Goal: Task Accomplishment & Management: Complete application form

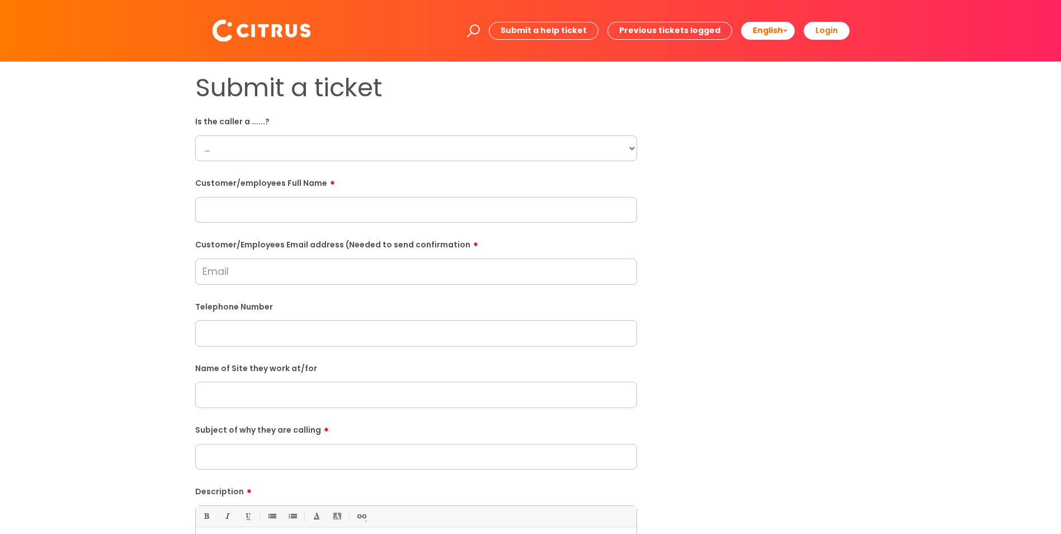
click at [323, 156] on select "... Citrus Customer Citrus Employee [DEMOGRAPHIC_DATA] Supplier" at bounding box center [416, 148] width 442 height 26
select select "Citrus Employee"
click at [195, 135] on select "... Citrus Customer Citrus Employee [DEMOGRAPHIC_DATA] Supplier" at bounding box center [416, 148] width 442 height 26
click at [283, 218] on input "text" at bounding box center [416, 210] width 442 height 26
paste input "[PERSON_NAME]"
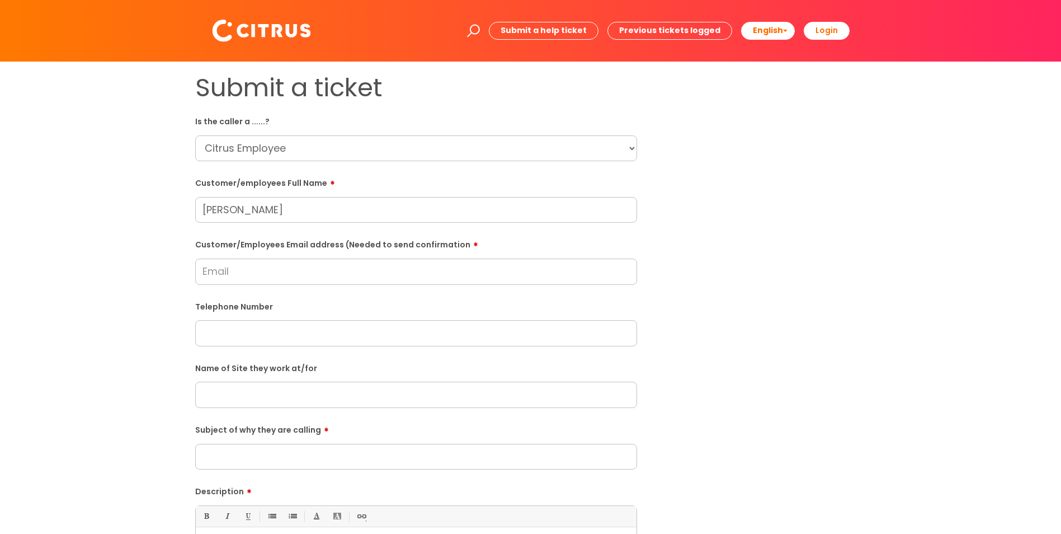
type input "[PERSON_NAME]"
click at [294, 271] on input "Customer/Employees Email address (Needed to send confirmation" at bounding box center [416, 272] width 442 height 26
drag, startPoint x: 360, startPoint y: 273, endPoint x: 93, endPoint y: 275, distance: 266.9
click at [93, 275] on div "Submit a ticket Is the caller a ......? ... Citrus Customer Citrus Employee [DE…" at bounding box center [530, 395] width 1039 height 644
type input "[EMAIL_ADDRESS][DOMAIN_NAME]"
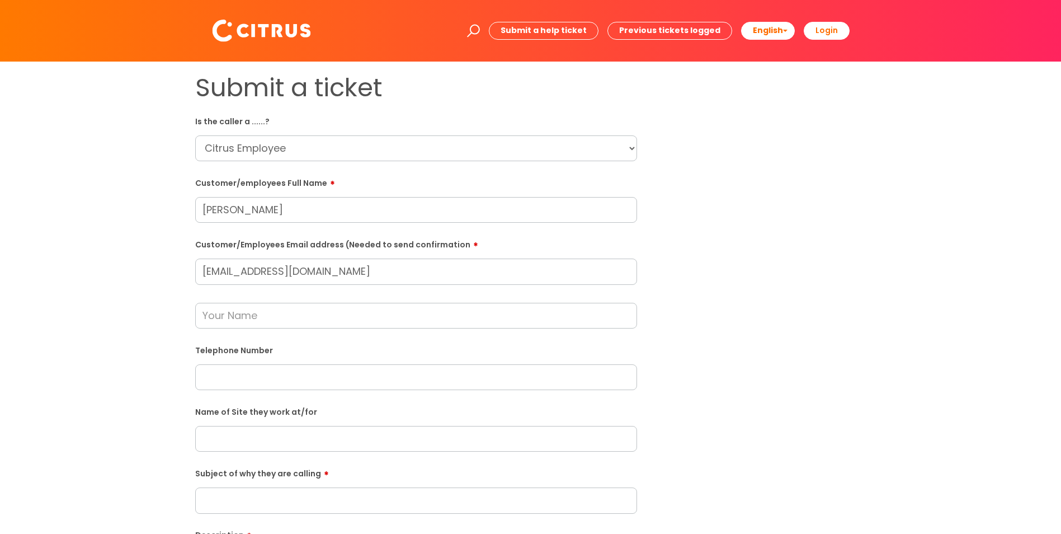
click at [273, 383] on input "text" at bounding box center [416, 377] width 442 height 26
paste input "07767720268"
type input "07767720268"
click at [279, 445] on input "text" at bounding box center [416, 439] width 442 height 26
type input "s"
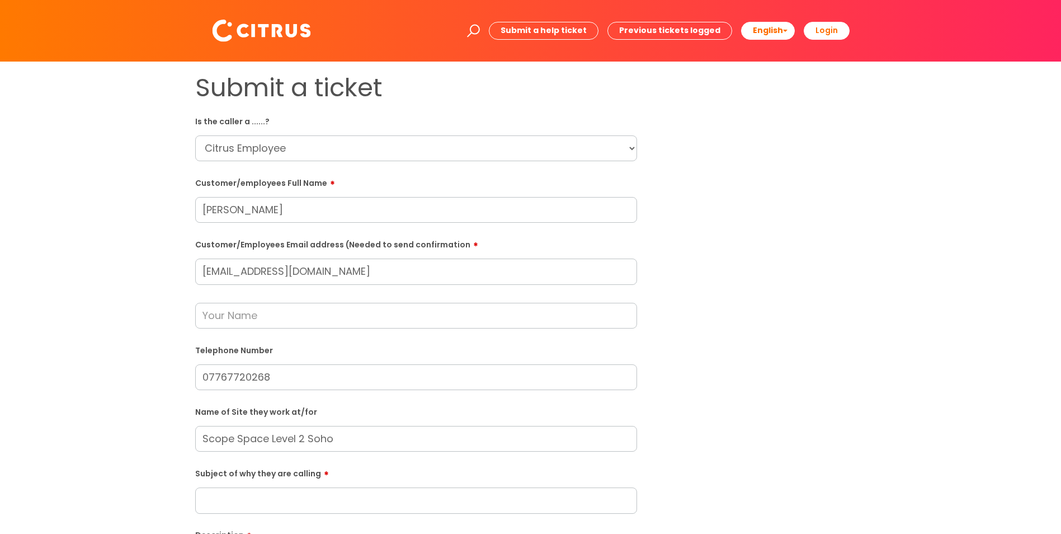
type input "Scope Space Level 2 Soho"
click at [299, 502] on input "Subject of why they are calling" at bounding box center [416, 500] width 442 height 26
type input "Sickness"
click at [347, 432] on input "Scope Space Level 2 Soho" at bounding box center [416, 439] width 442 height 26
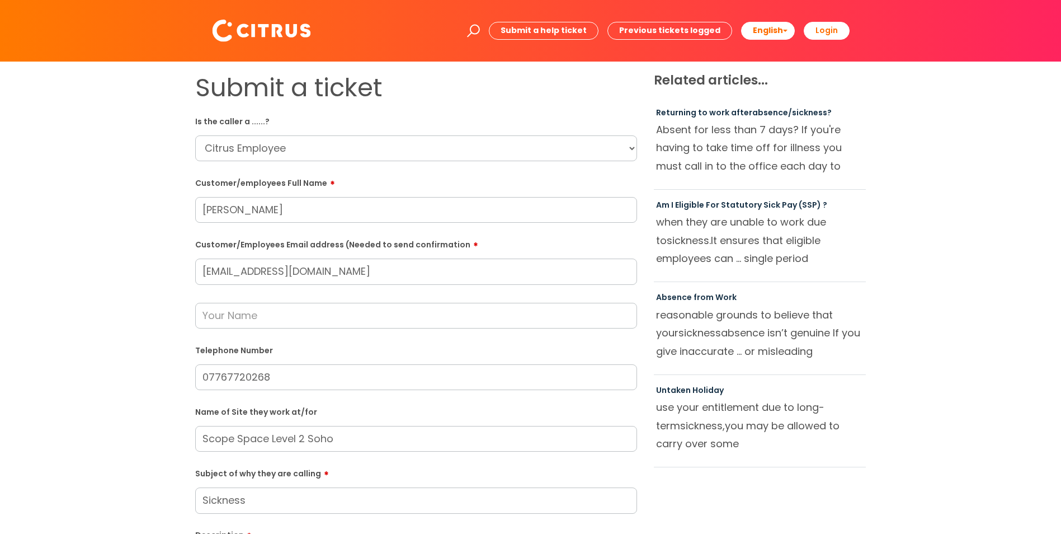
drag, startPoint x: 157, startPoint y: 442, endPoint x: 21, endPoint y: 442, distance: 135.4
click at [21, 442] on div "Submit a ticket Is the caller a ......? ... Citrus Customer Citrus Employee [DE…" at bounding box center [530, 417] width 1039 height 688
drag, startPoint x: 317, startPoint y: 316, endPoint x: 335, endPoint y: 317, distance: 17.9
click at [317, 316] on input "text" at bounding box center [416, 316] width 442 height 26
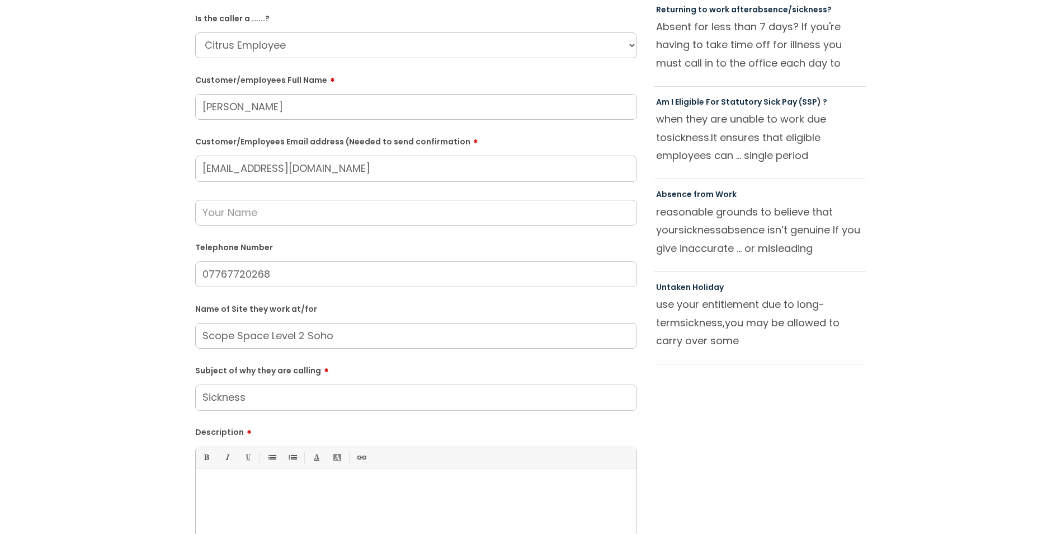
scroll to position [112, 0]
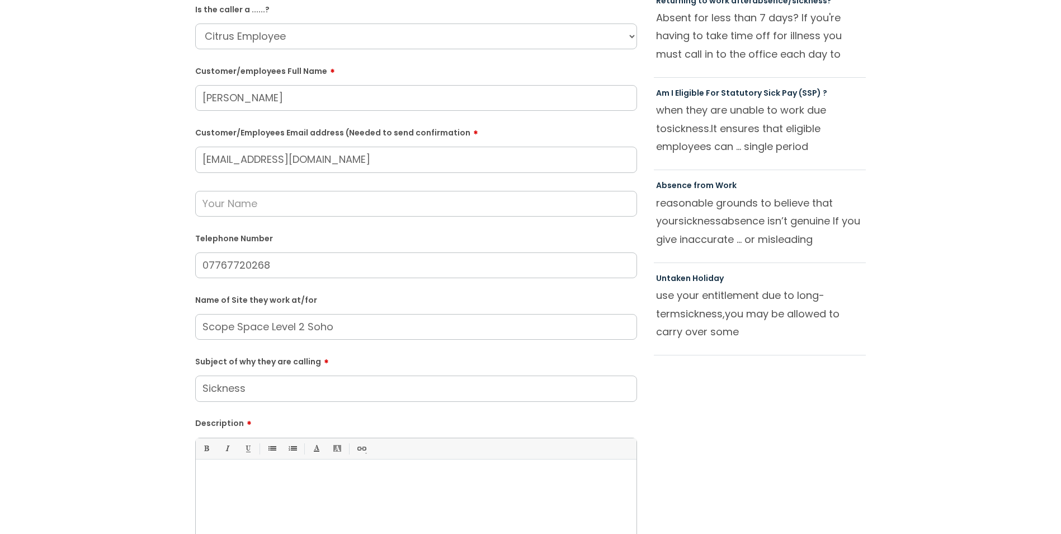
click at [336, 491] on div at bounding box center [416, 503] width 441 height 77
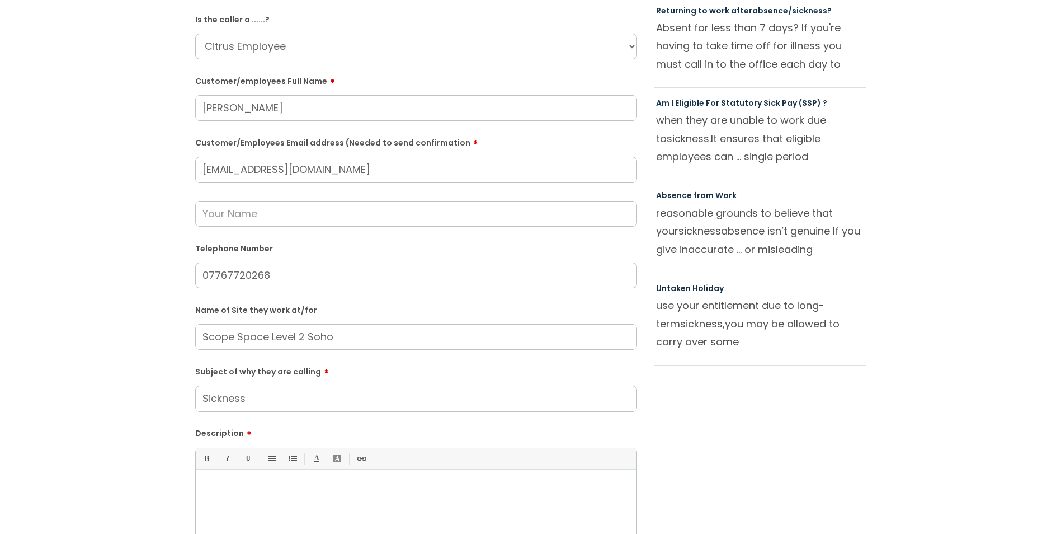
scroll to position [168, 0]
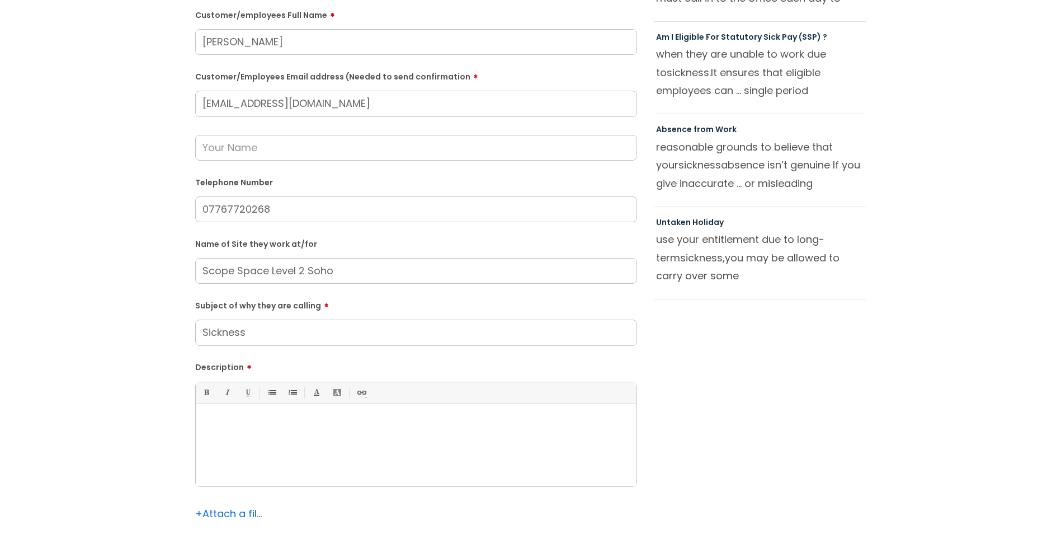
click at [343, 451] on div at bounding box center [416, 447] width 441 height 77
click at [227, 210] on input "07767720268" at bounding box center [416, 209] width 442 height 26
click at [231, 208] on input "07767720268" at bounding box center [416, 209] width 442 height 26
type input "07767 720268"
click at [312, 438] on div at bounding box center [416, 447] width 441 height 77
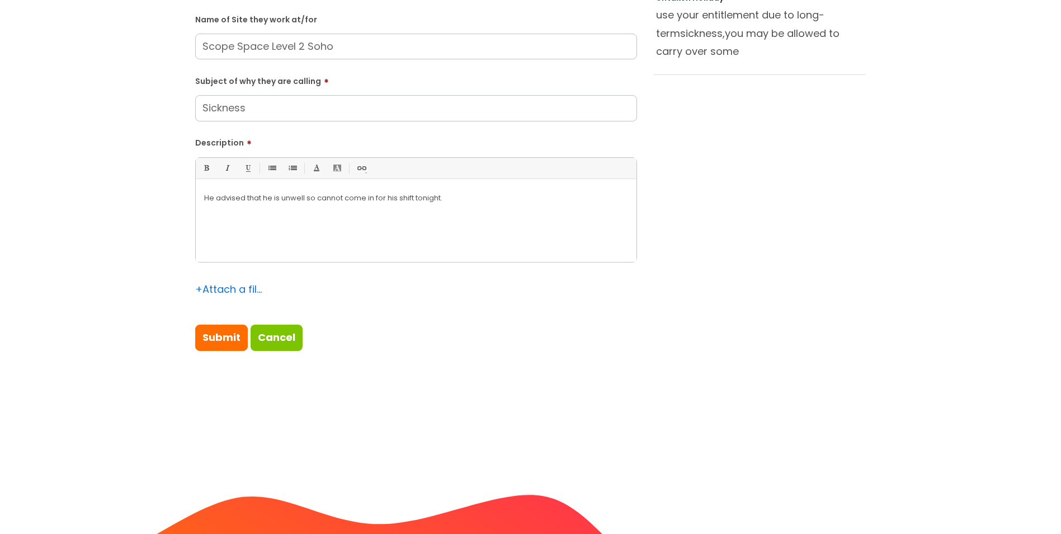
scroll to position [392, 0]
drag, startPoint x: 463, startPoint y: 200, endPoint x: 104, endPoint y: 199, distance: 359.2
click at [104, 199] on div "Submit a ticket Is the caller a ......? ... Citrus Customer Citrus Employee [DE…" at bounding box center [530, 25] width 1039 height 688
copy p "He advised that he is unwell so cannot come in for his shift tonight."
click at [227, 336] on input "Submit" at bounding box center [221, 338] width 53 height 26
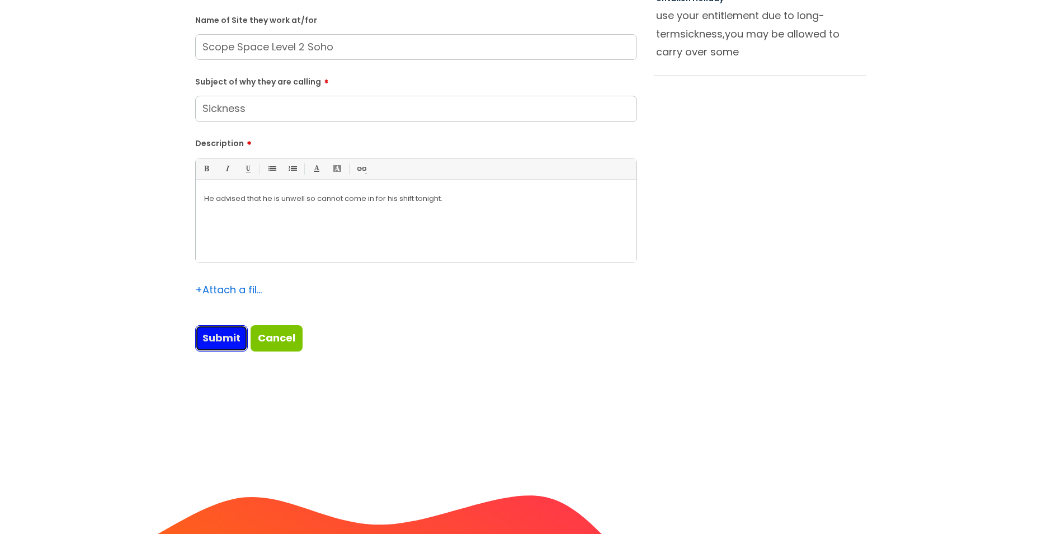
type input "Please Wait..."
